Goal: Information Seeking & Learning: Learn about a topic

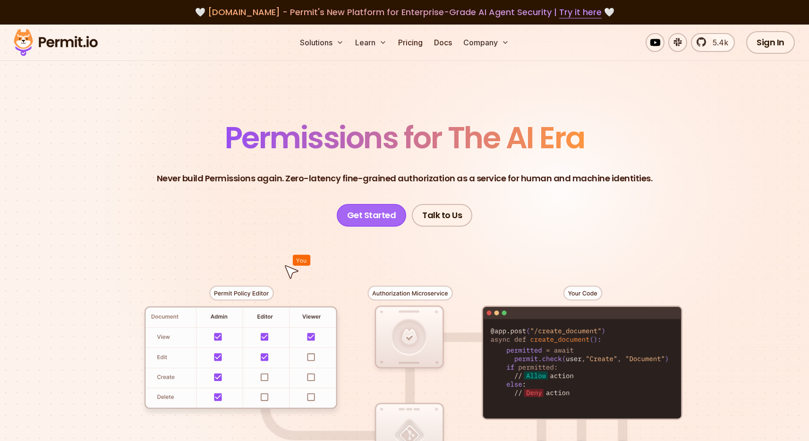
click at [366, 215] on link "Get Started" at bounding box center [372, 215] width 70 height 23
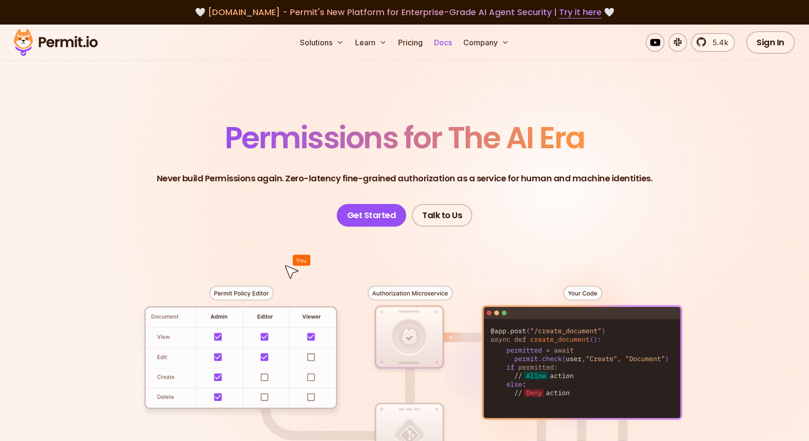
click at [448, 42] on link "Docs" at bounding box center [443, 42] width 26 height 19
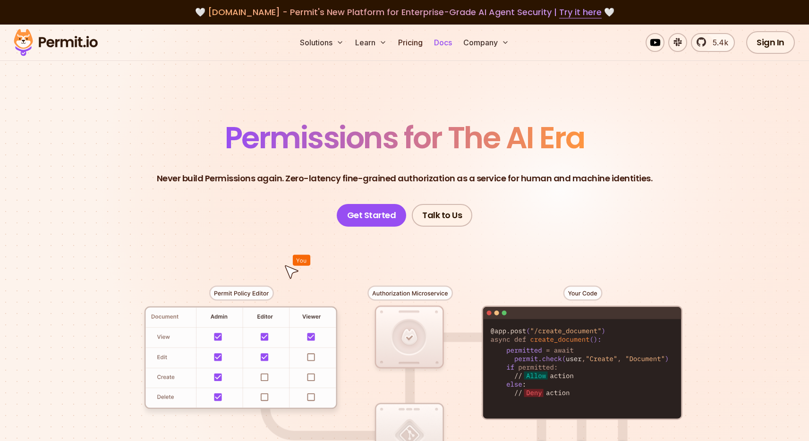
click at [437, 42] on link "Docs" at bounding box center [443, 42] width 26 height 19
